Goal: Task Accomplishment & Management: Use online tool/utility

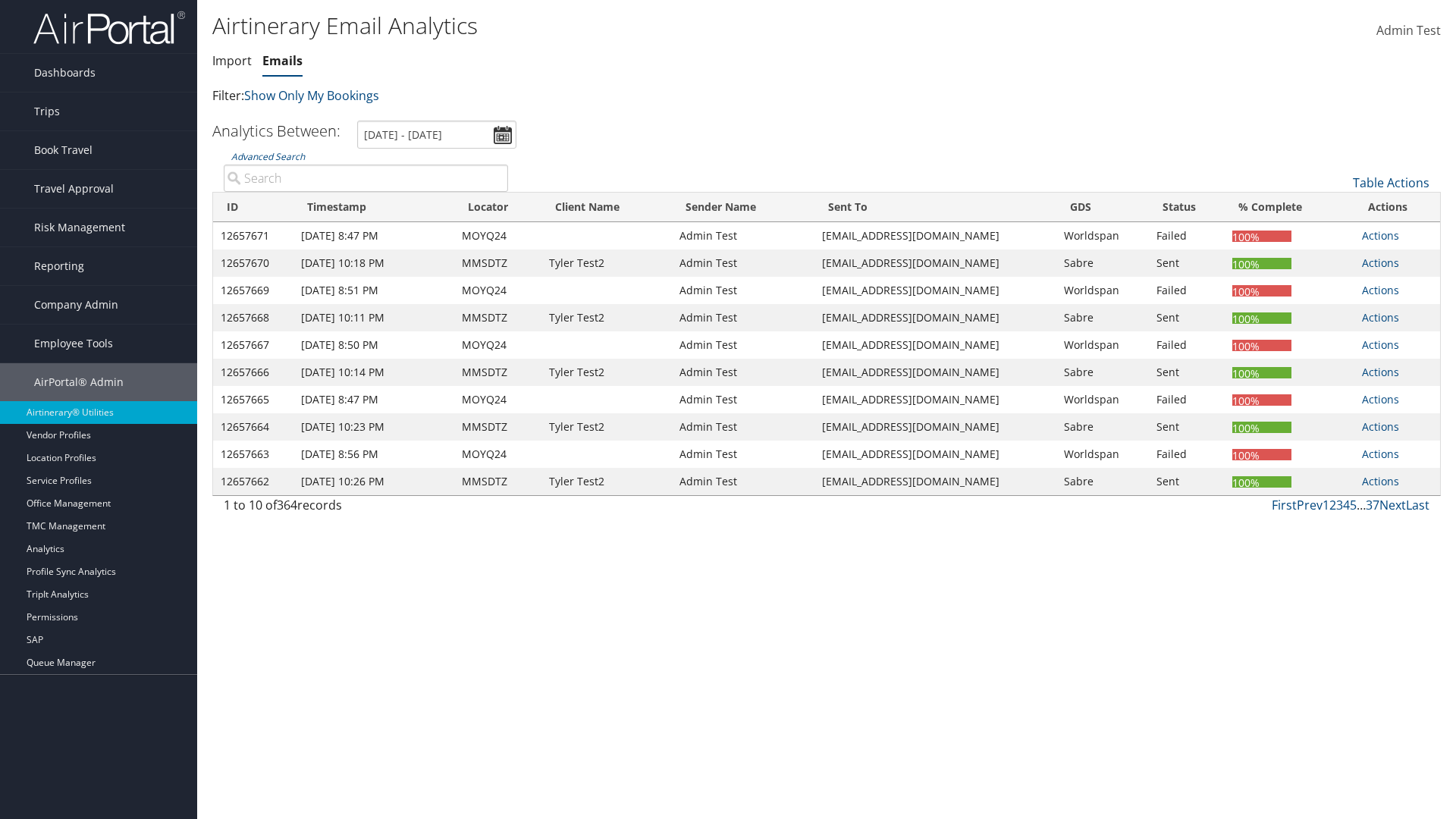
click at [282, 61] on link "Emails" at bounding box center [283, 61] width 40 height 17
click at [437, 134] on input "[DATE] - [DATE]" at bounding box center [436, 134] width 159 height 28
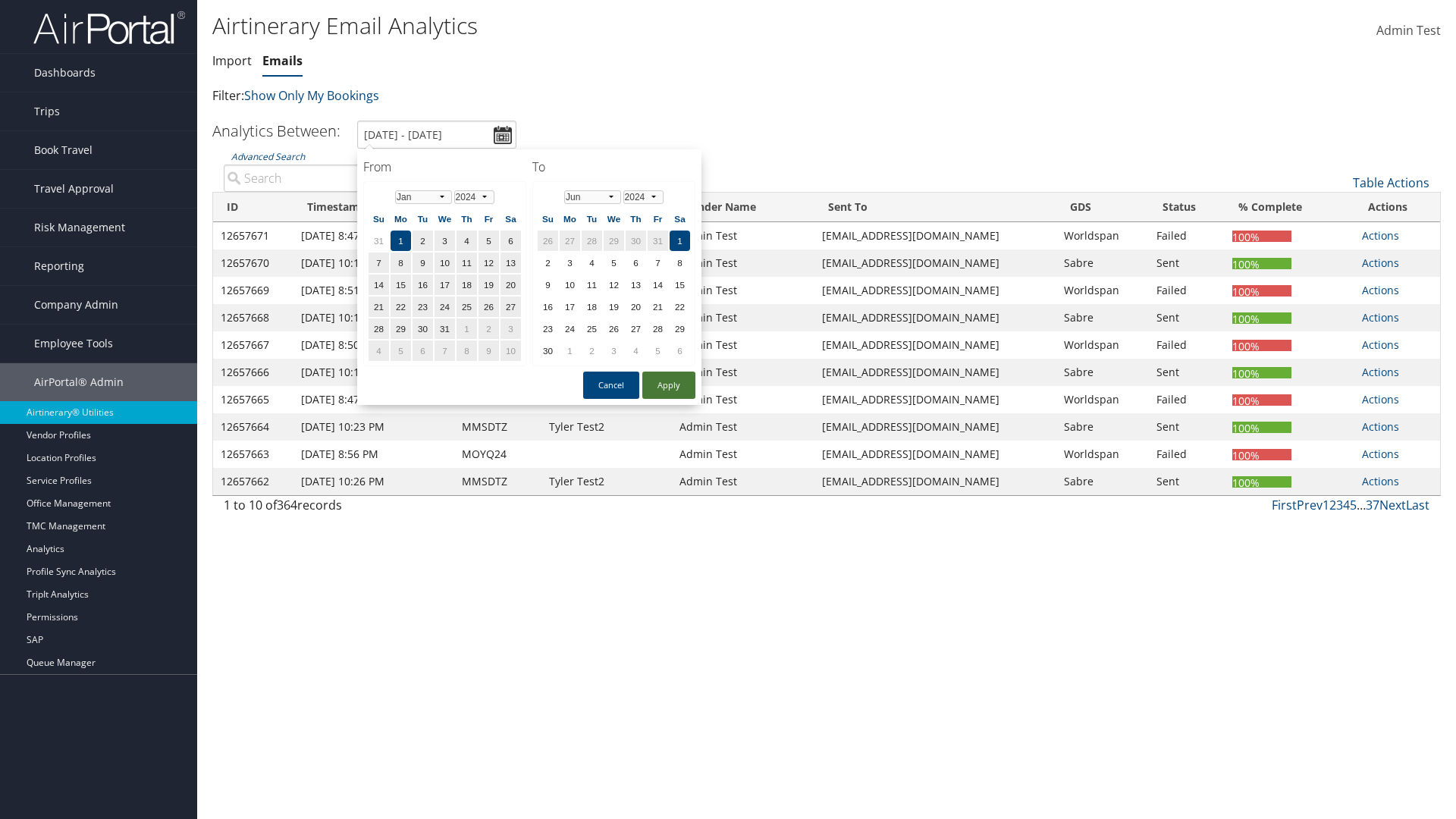
click at [669, 385] on button "Apply" at bounding box center [669, 385] width 53 height 27
type input "1/1/2024 - 6/1/2024"
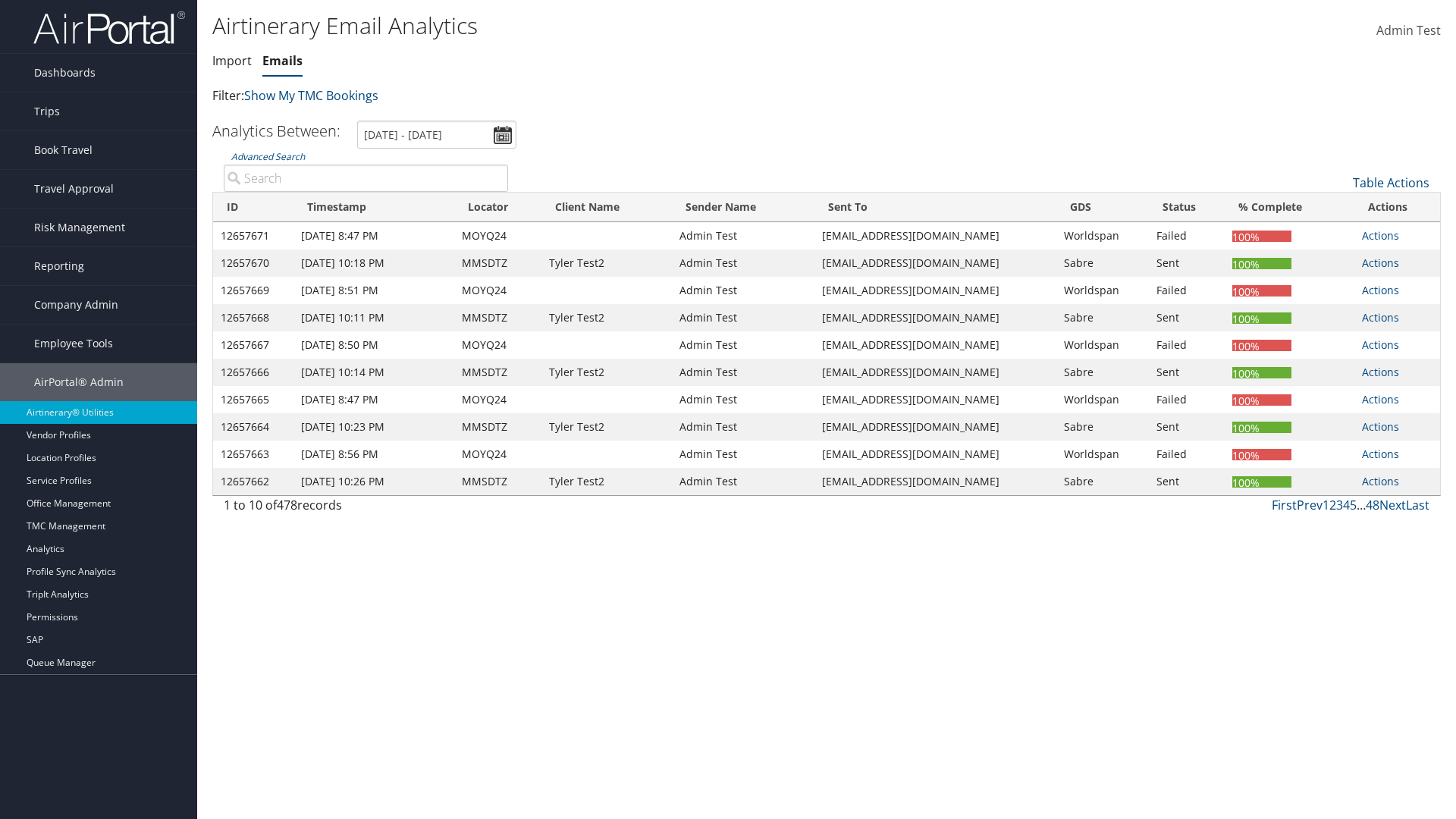
click at [254, 207] on th "ID" at bounding box center [254, 208] width 81 height 30
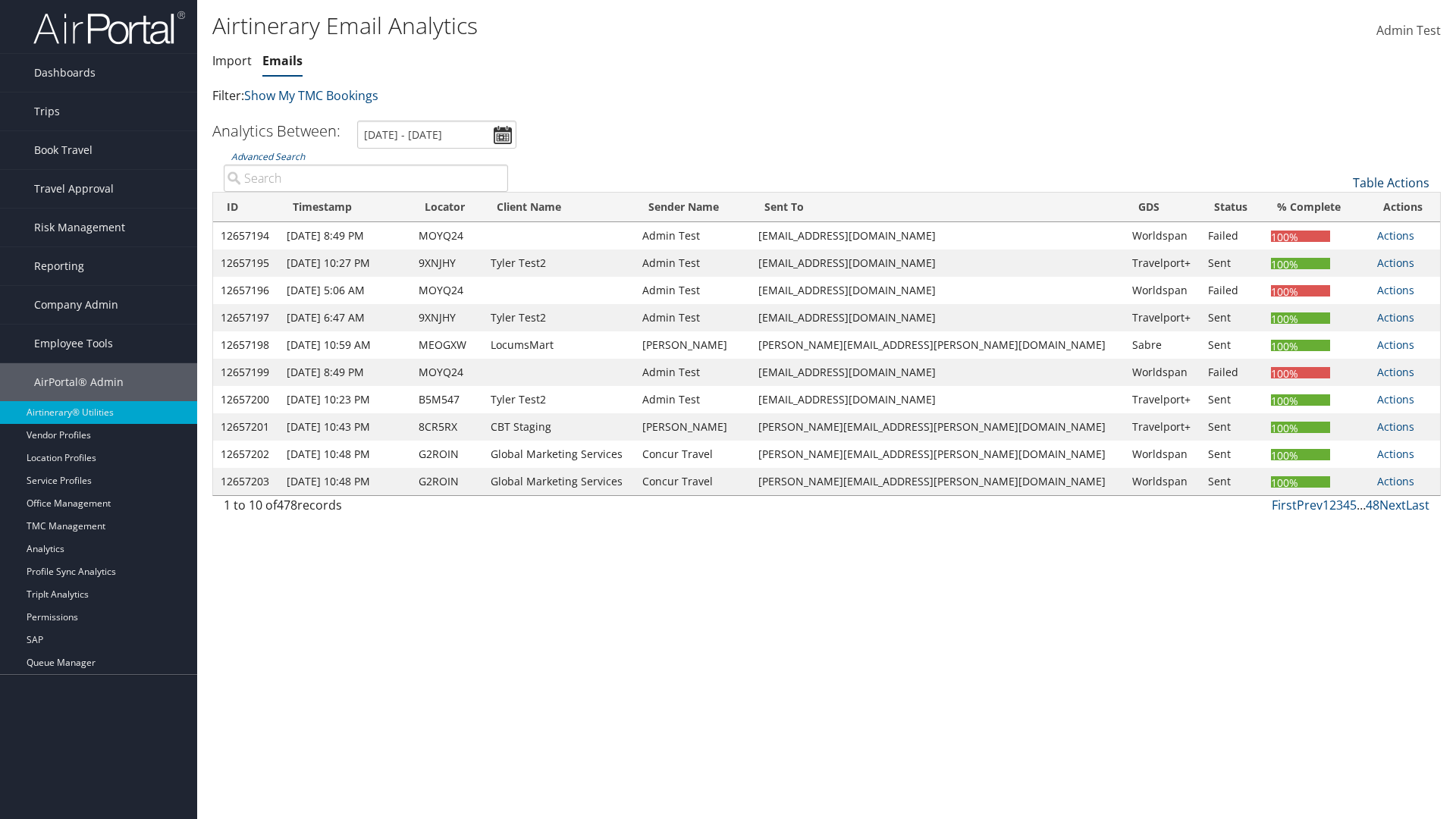
click at [252, 207] on th "ID" at bounding box center [246, 208] width 66 height 30
click at [1391, 183] on link "Table Actions" at bounding box center [1391, 183] width 77 height 17
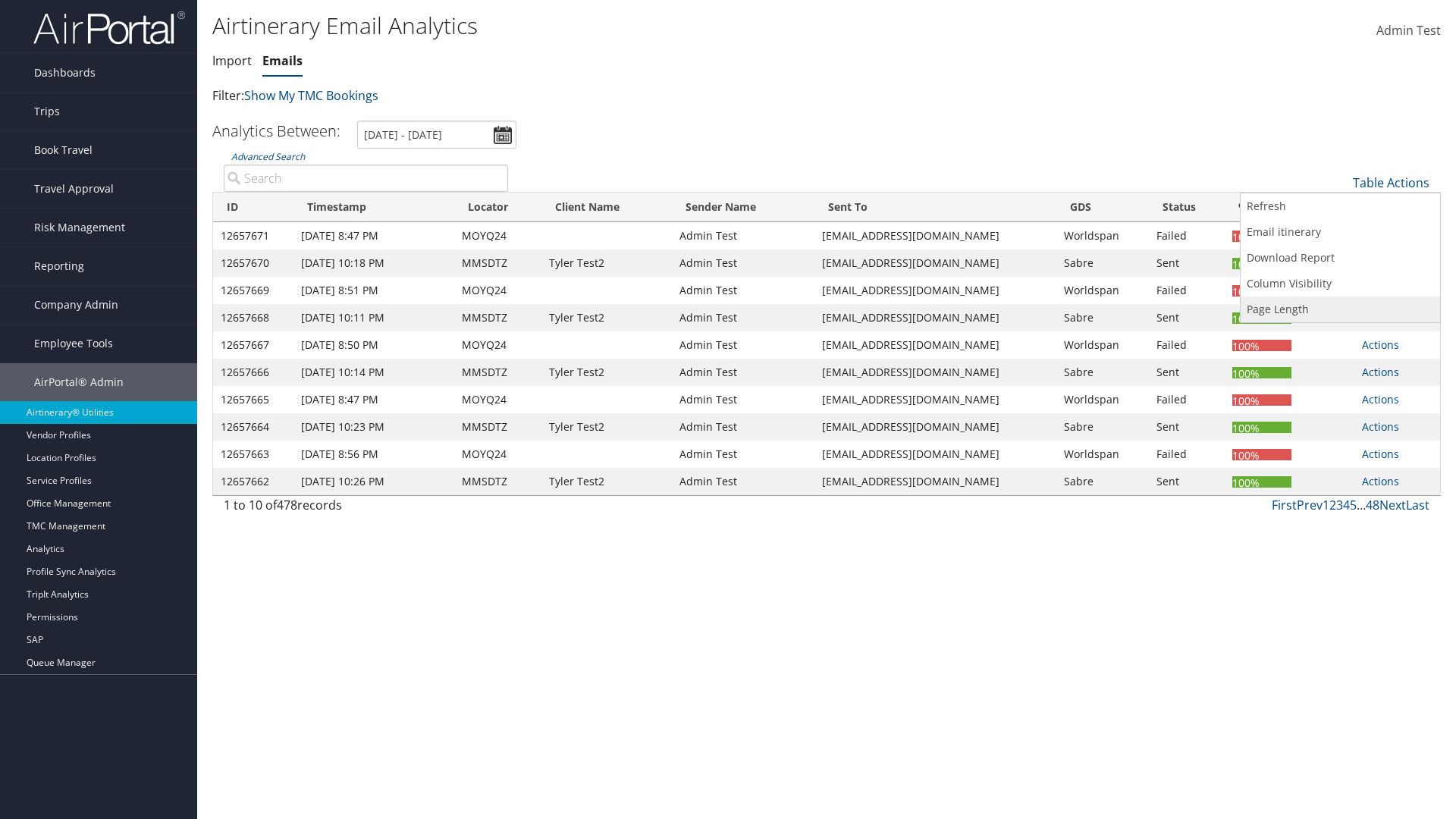
click at [1341, 309] on link "Page Length" at bounding box center [1341, 309] width 199 height 26
click at [1341, 233] on link "25" at bounding box center [1341, 233] width 199 height 26
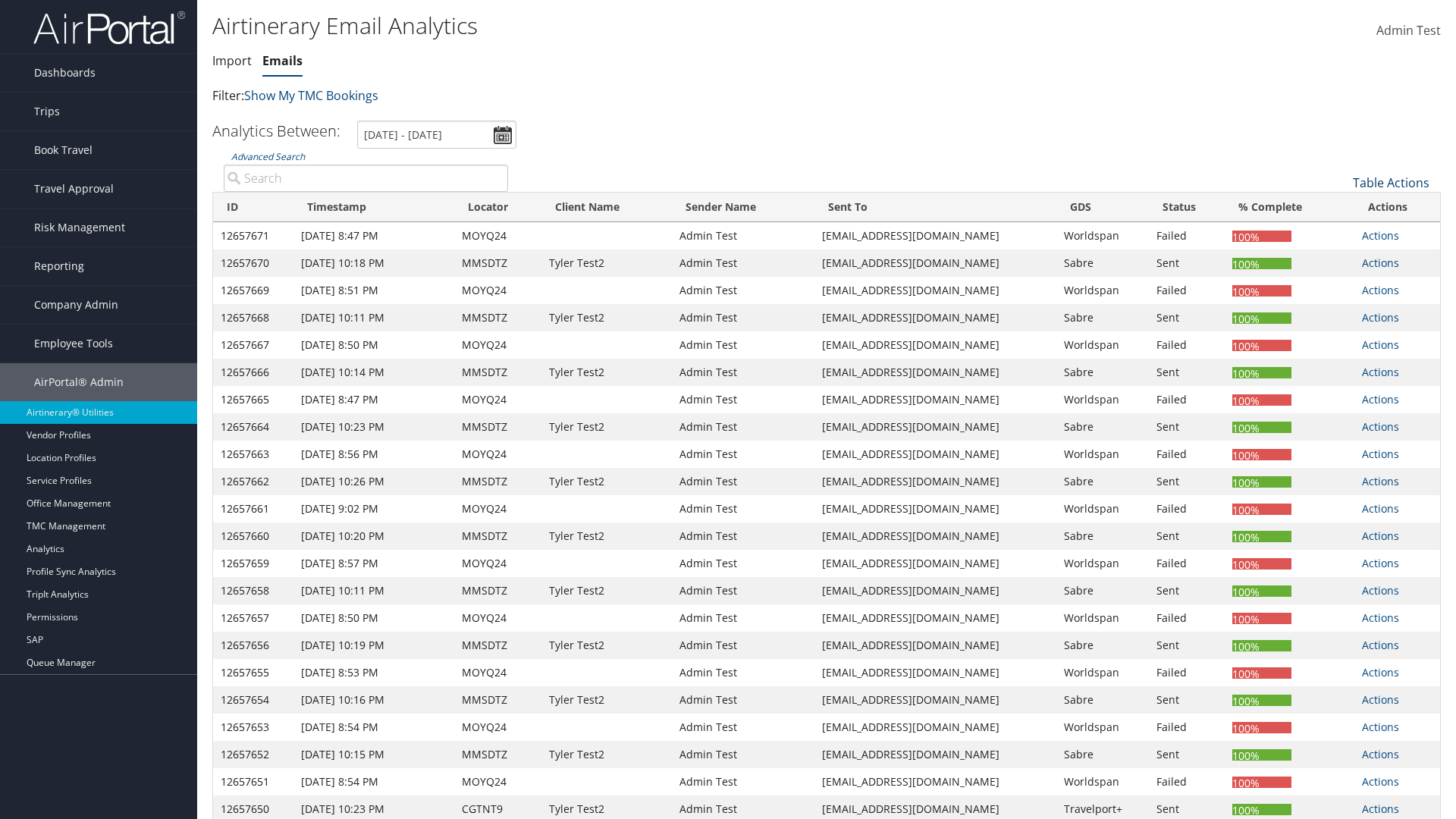
click at [1391, 183] on link "Table Actions" at bounding box center [1391, 183] width 77 height 17
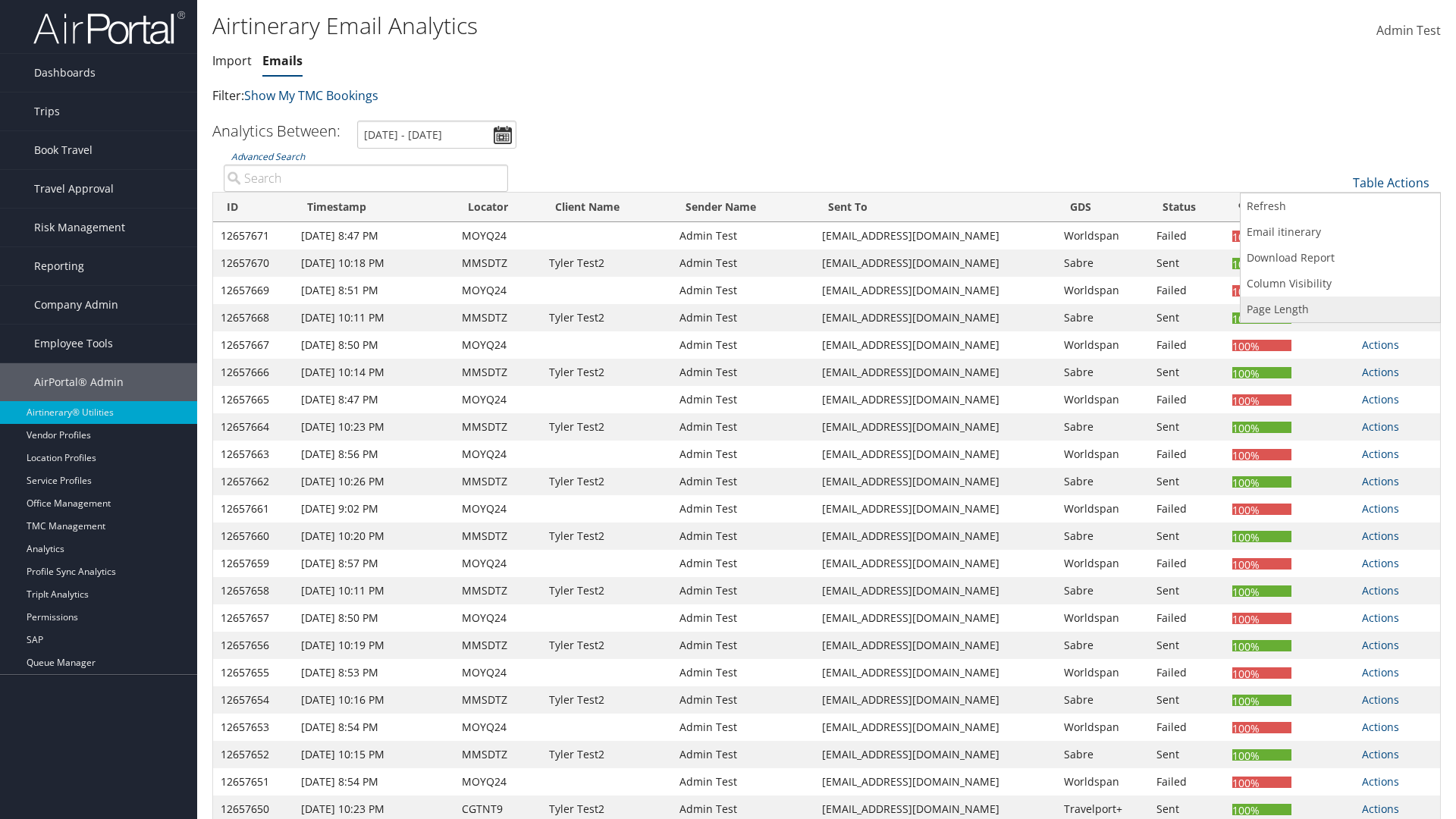
click at [1341, 309] on link "Page Length" at bounding box center [1341, 309] width 199 height 26
click at [1341, 259] on link "50" at bounding box center [1341, 259] width 199 height 26
